Goal: Information Seeking & Learning: Learn about a topic

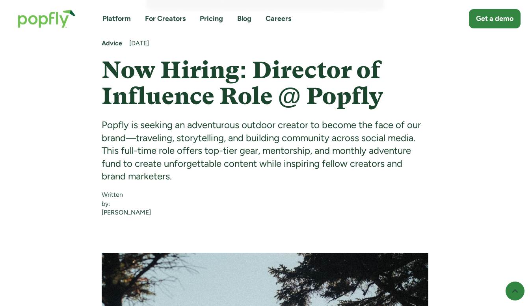
scroll to position [393, 0]
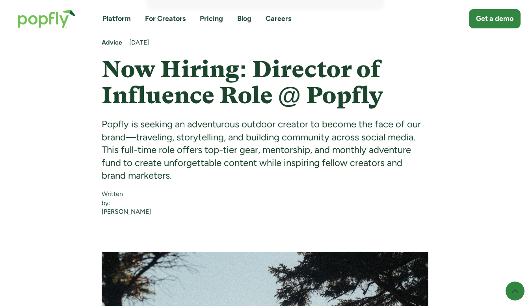
click at [198, 175] on div "Popfly is seeking an adventurous outdoor creator to become the face of our bran…" at bounding box center [265, 150] width 326 height 64
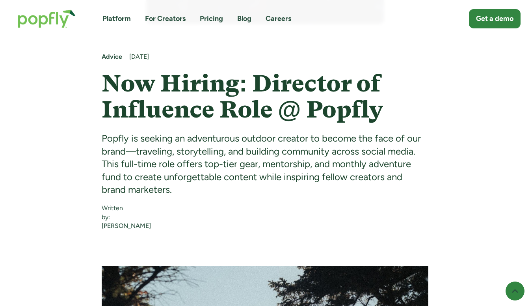
scroll to position [380, 0]
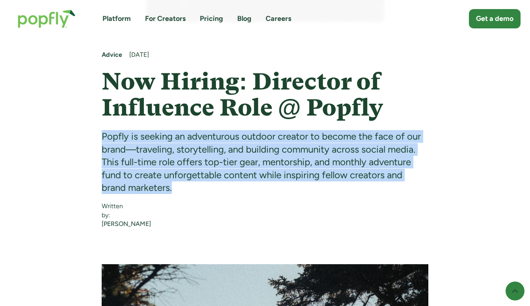
drag, startPoint x: 202, startPoint y: 187, endPoint x: 101, endPoint y: 123, distance: 119.6
copy div "Popfly is seeking an adventurous outdoor creator to become the face of our bran…"
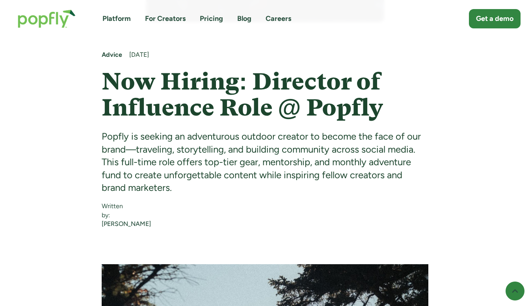
click at [188, 32] on div "Platform For Creators Pricing Blog Careers Get a demo" at bounding box center [265, 19] width 510 height 34
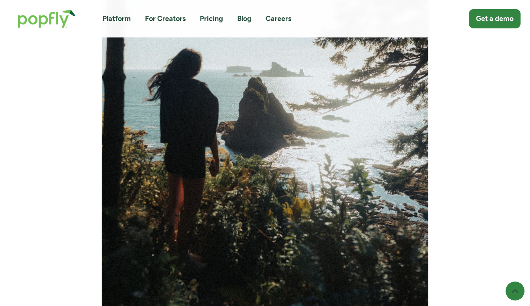
scroll to position [751, 0]
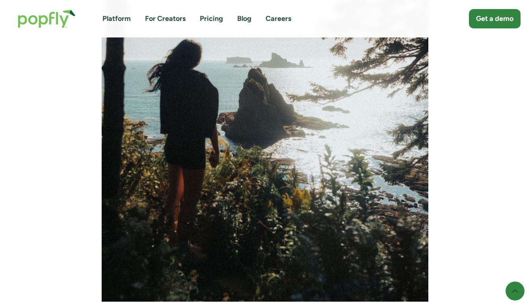
click at [271, 19] on link "Careers" at bounding box center [278, 19] width 26 height 10
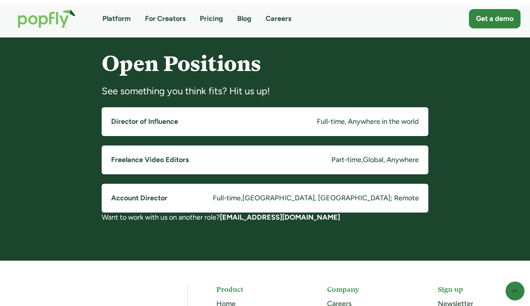
scroll to position [599, 0]
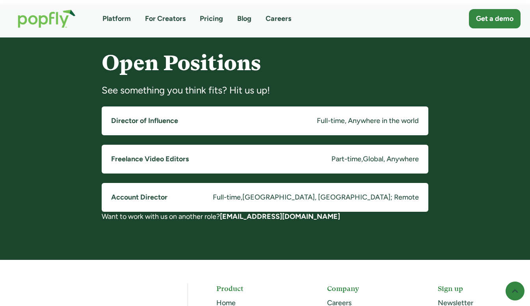
click at [349, 157] on div "Part-time" at bounding box center [346, 159] width 30 height 10
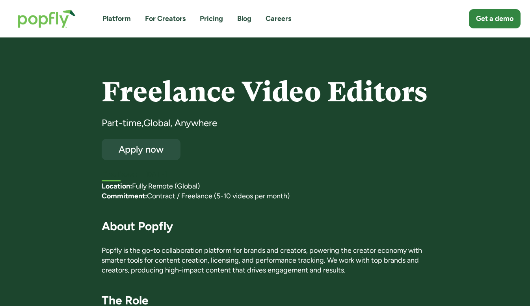
click at [126, 18] on link "Platform" at bounding box center [116, 19] width 28 height 10
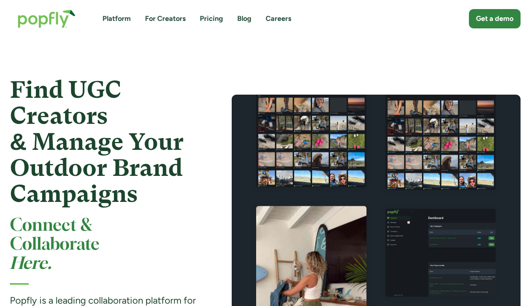
click at [168, 19] on link "For Creators" at bounding box center [165, 19] width 41 height 10
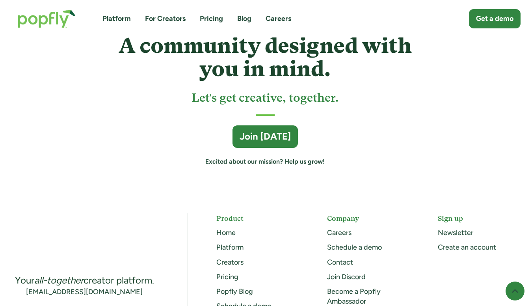
scroll to position [2250, 0]
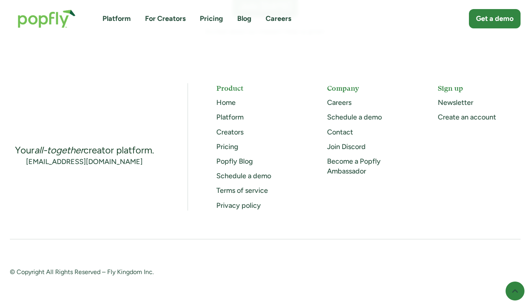
click at [349, 165] on link "Become a Popfly Ambassador" at bounding box center [354, 166] width 54 height 19
